Goal: Navigation & Orientation: Find specific page/section

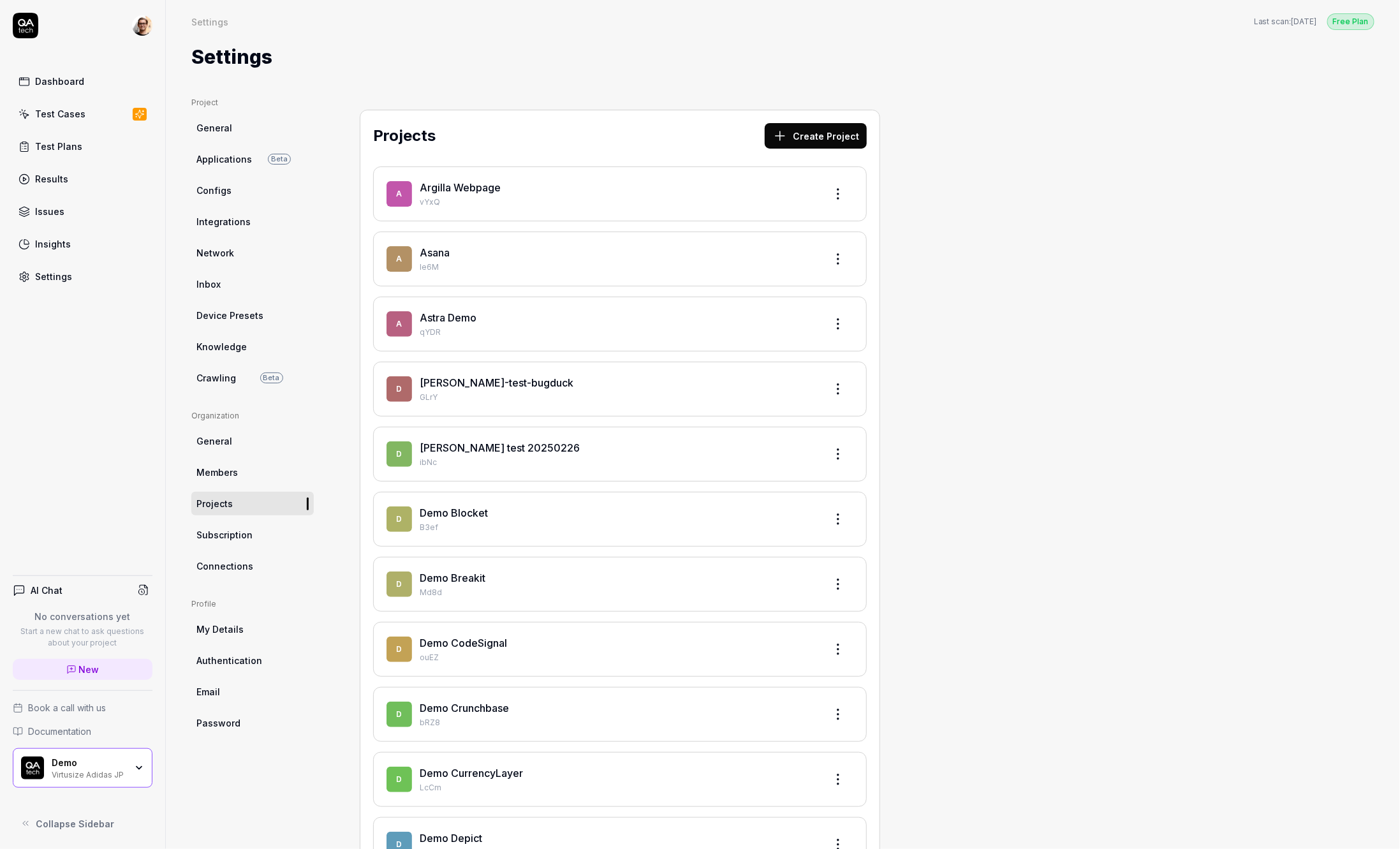
click at [263, 563] on link "Connections" at bounding box center [252, 566] width 122 height 23
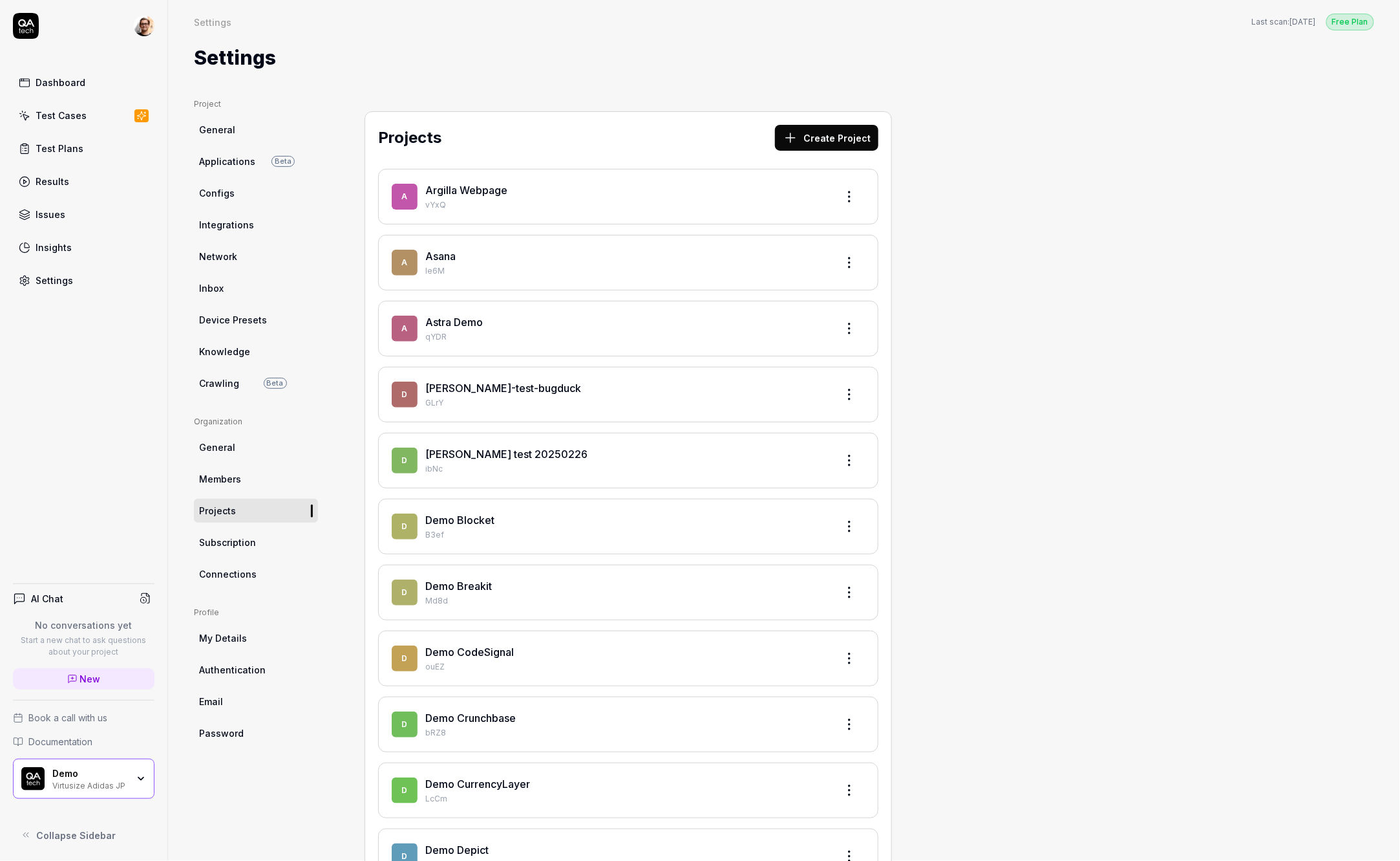
click at [72, 169] on link "Results" at bounding box center [83, 181] width 141 height 25
